Goal: Find specific page/section: Find specific page/section

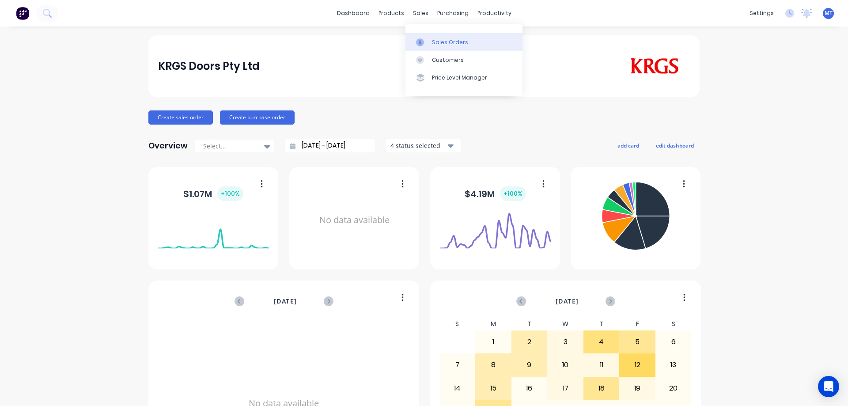
click at [430, 45] on link "Sales Orders" at bounding box center [463, 42] width 117 height 18
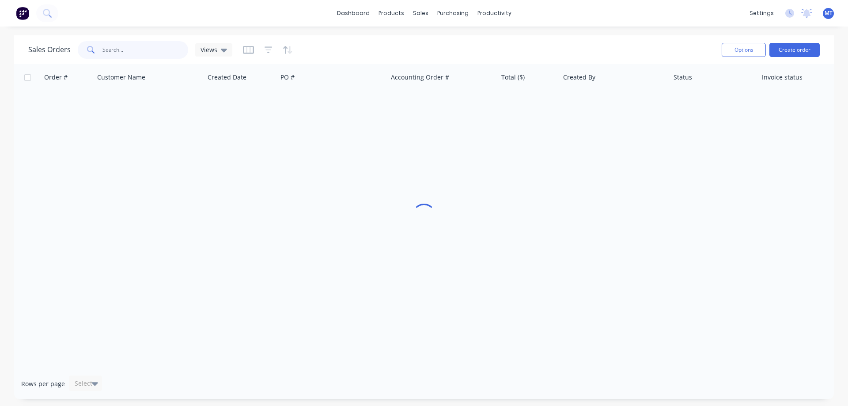
click at [158, 51] on input "text" at bounding box center [145, 50] width 86 height 18
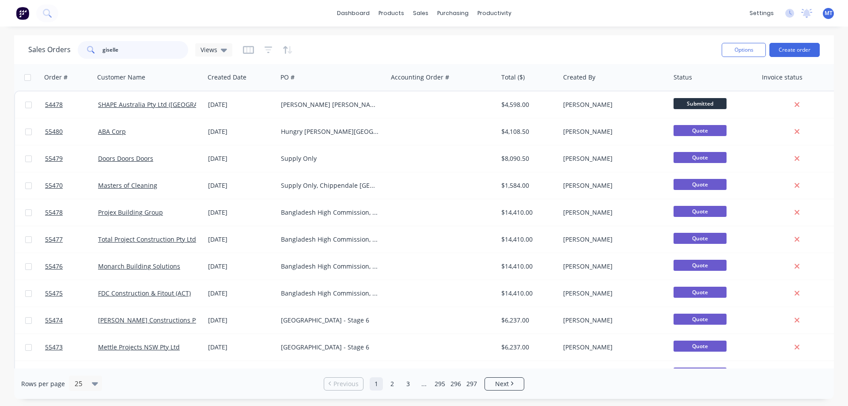
type input "giselle"
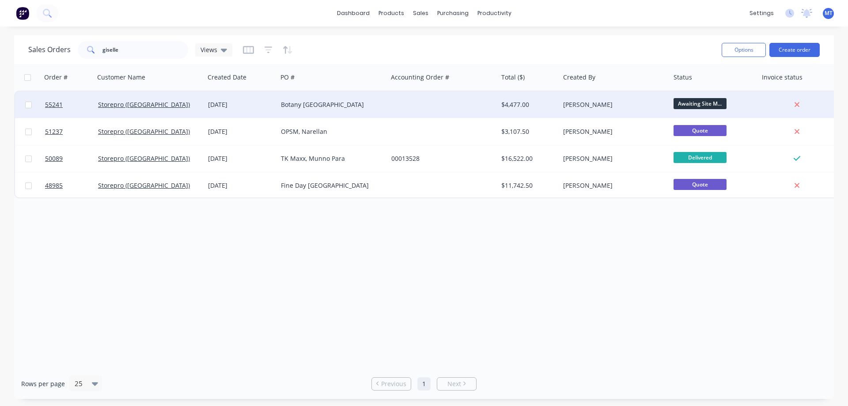
click at [167, 104] on div "Storepro (NSW)" at bounding box center [147, 104] width 98 height 9
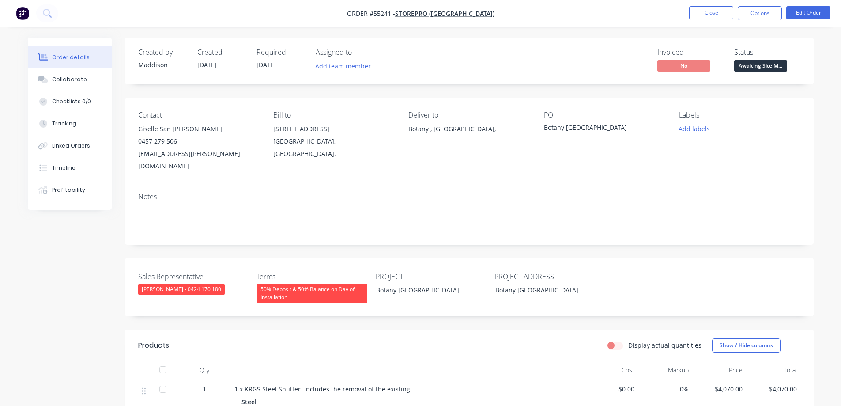
click at [623, 283] on div "Sales Representative Clayton Blackman - 0424 170 180 Terms 50% Deposit & 50% Ba…" at bounding box center [469, 287] width 689 height 58
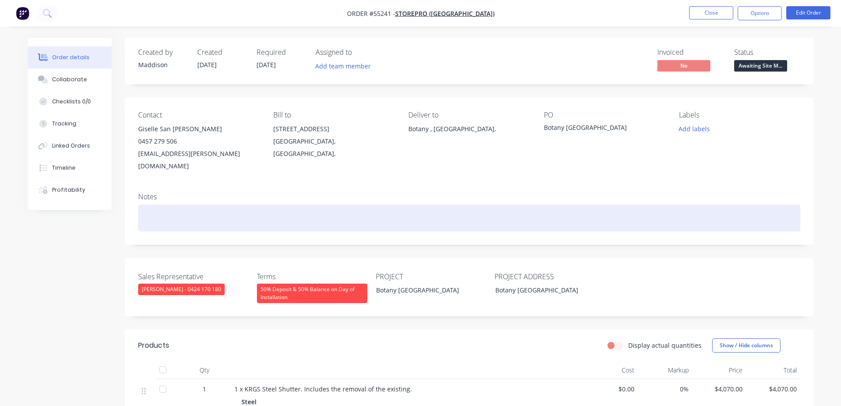
scroll to position [255, 0]
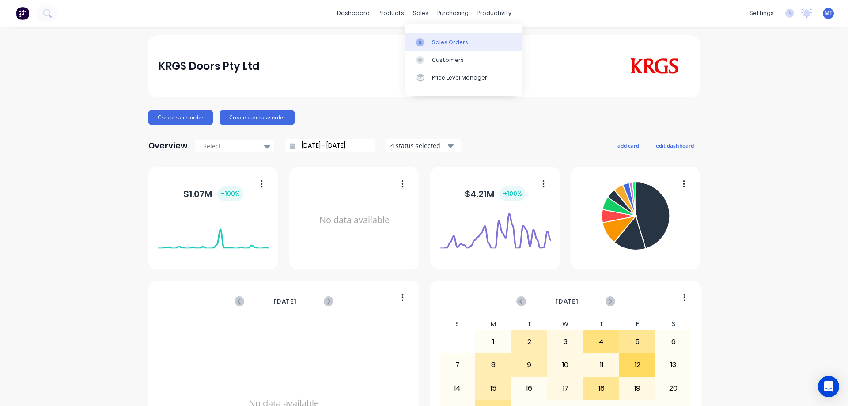
click at [415, 9] on div "sales" at bounding box center [420, 13] width 24 height 13
click at [420, 47] on link "Sales Orders" at bounding box center [463, 42] width 117 height 18
